Goal: Check status: Check status

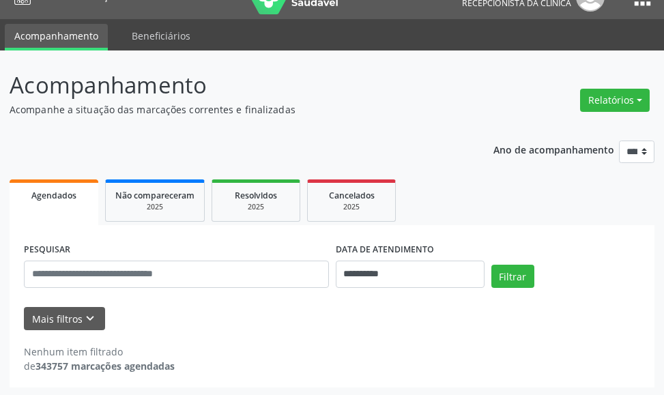
scroll to position [27, 0]
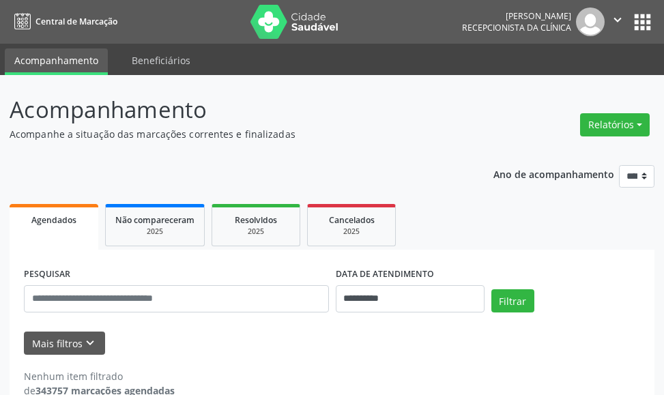
scroll to position [25, 0]
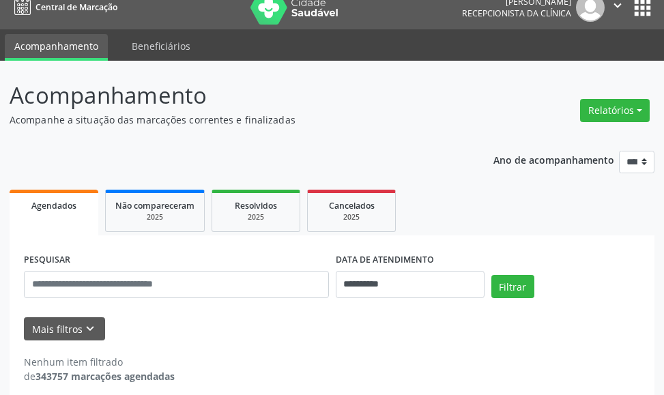
scroll to position [27, 0]
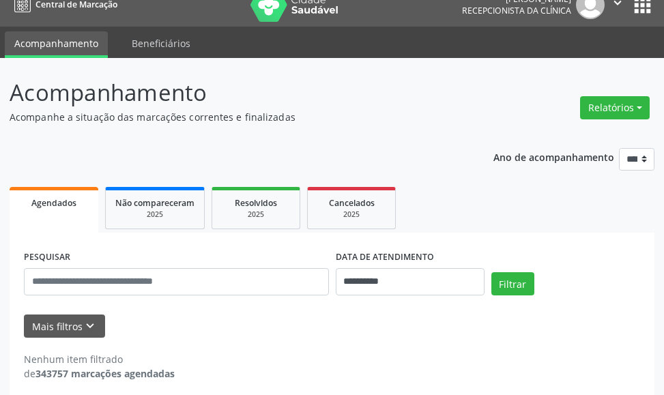
scroll to position [27, 0]
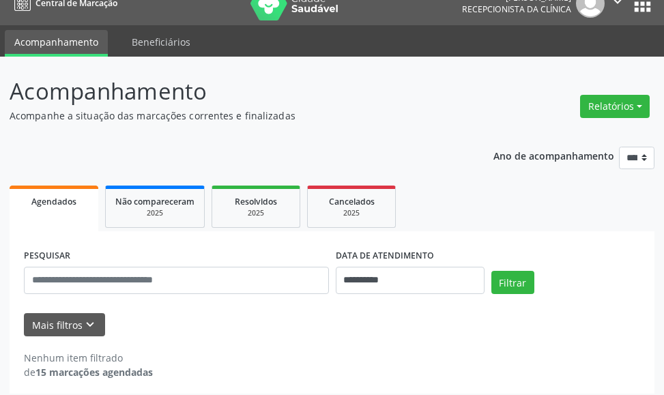
scroll to position [27, 0]
